Goal: Information Seeking & Learning: Learn about a topic

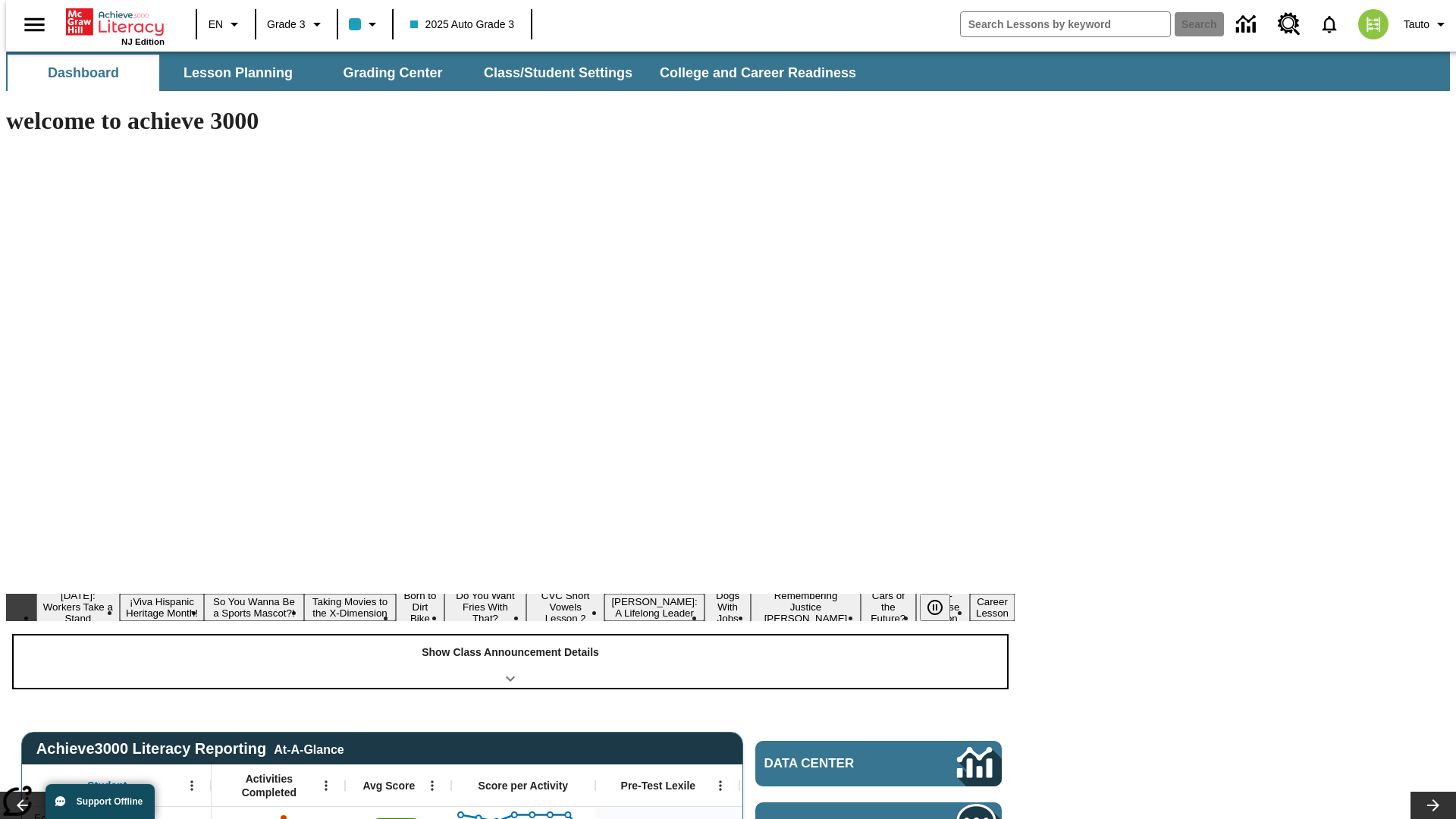
click at [510, 635] on div "Show Class Announcement Details" at bounding box center [510, 661] width 993 height 52
